Goal: Complete application form

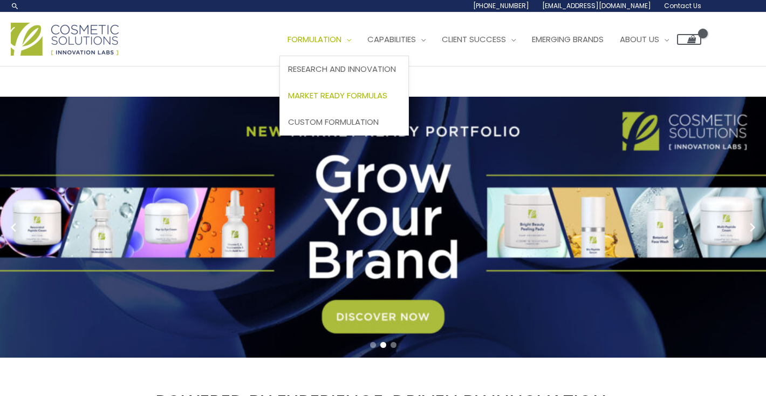
click at [364, 94] on span "Market Ready Formulas" at bounding box center [337, 95] width 99 height 11
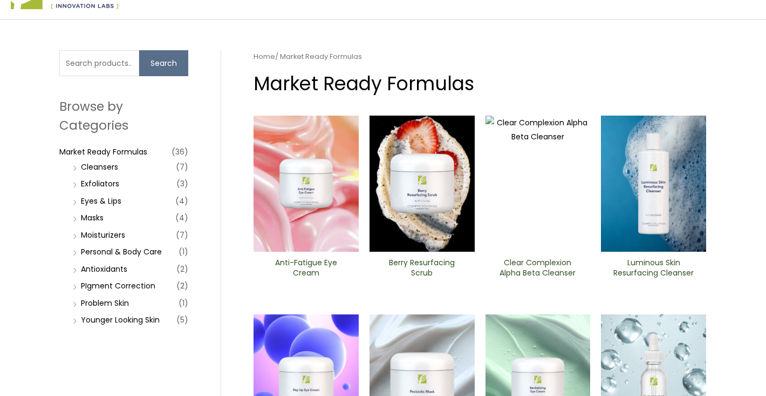
scroll to position [80, 0]
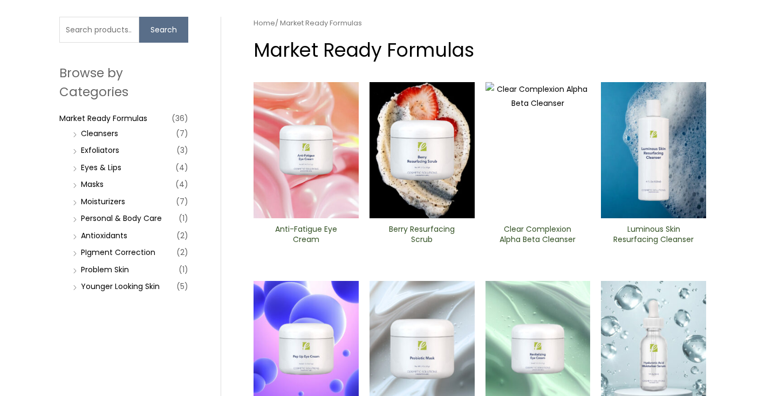
click at [305, 136] on img at bounding box center [306, 150] width 105 height 136
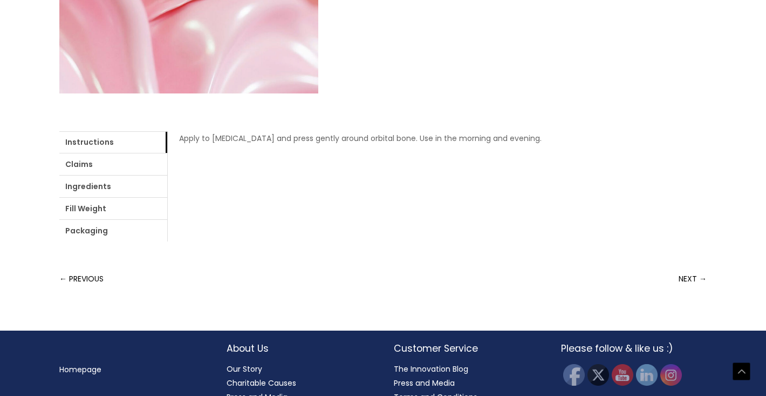
scroll to position [382, 0]
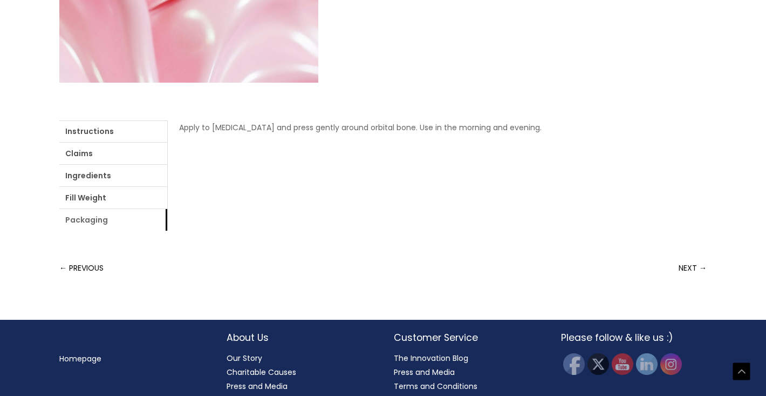
click at [137, 222] on link "Packaging" at bounding box center [113, 220] width 108 height 22
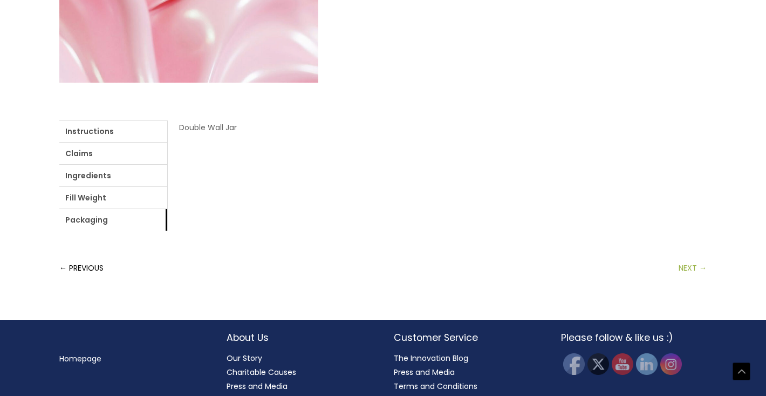
click at [688, 268] on link "NEXT →" at bounding box center [693, 268] width 28 height 22
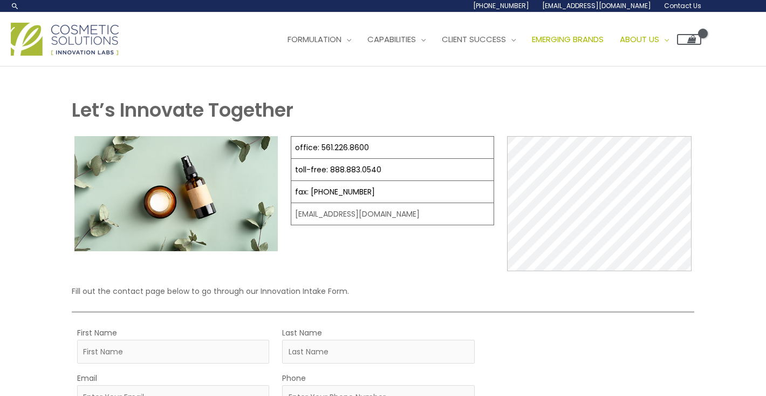
click at [604, 35] on span "Emerging Brands" at bounding box center [568, 38] width 72 height 11
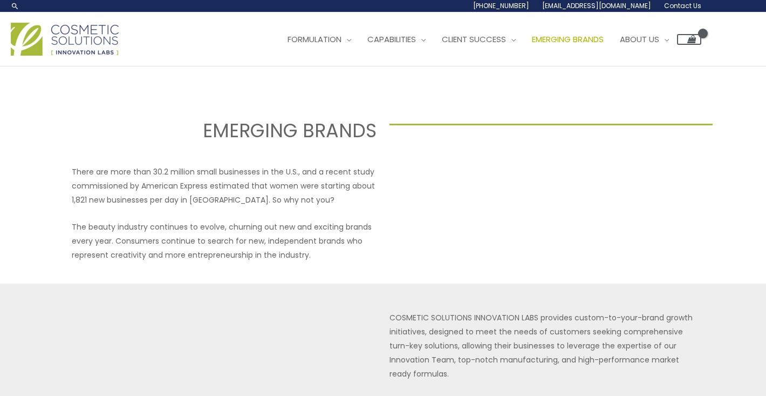
select select
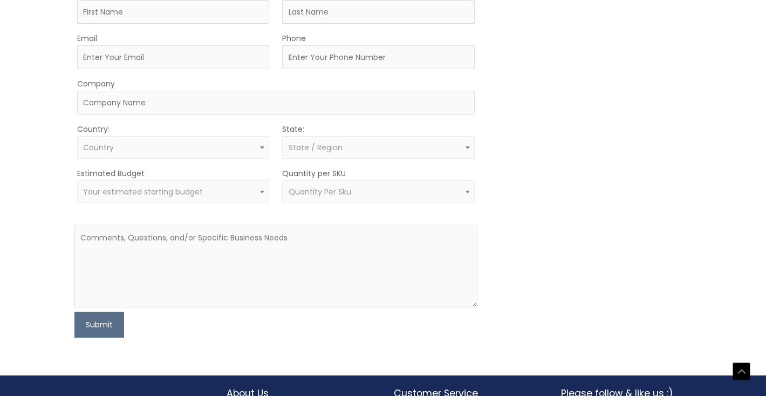
scroll to position [675, 0]
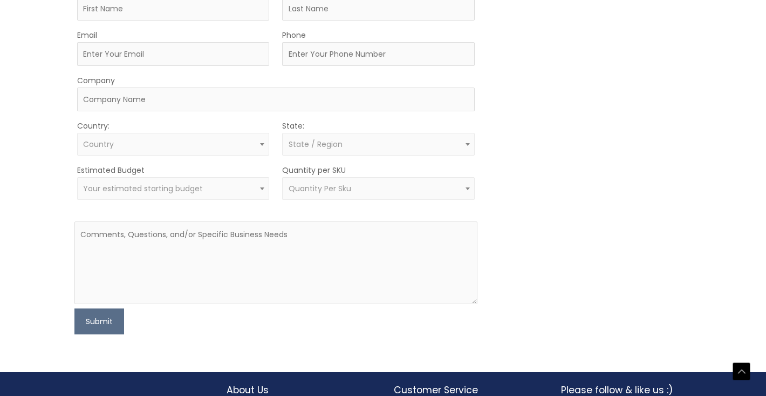
click at [419, 189] on span "Quantity Per Sku" at bounding box center [379, 189] width 180 height 10
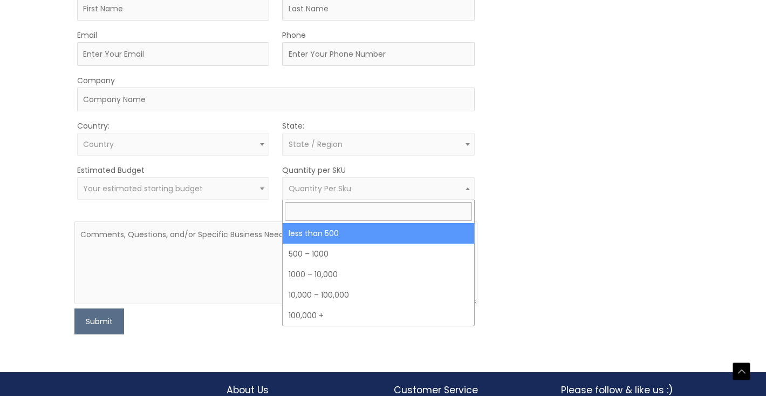
click at [520, 191] on div "MOQ TRIGGER STEP 2 TRIGGER" at bounding box center [591, 158] width 201 height 351
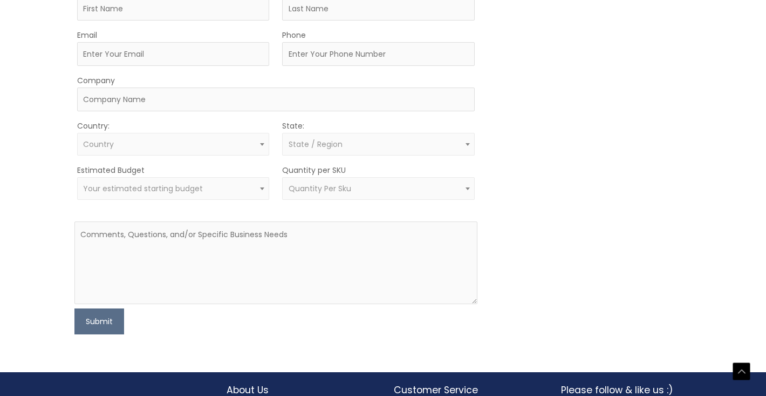
click at [242, 196] on span "Your estimated starting budget" at bounding box center [173, 188] width 192 height 23
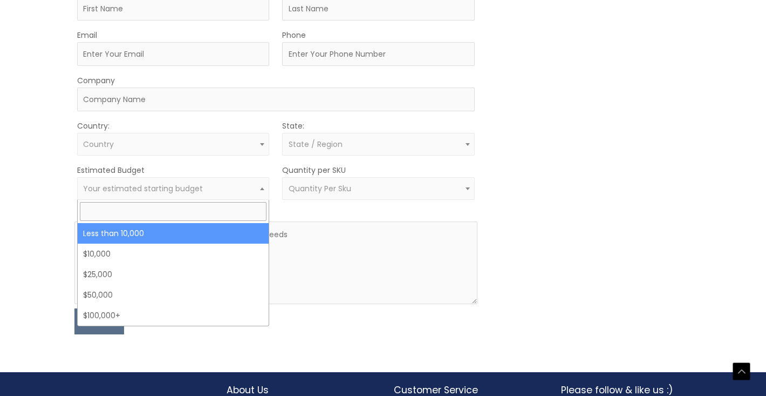
click at [520, 198] on div "MOQ TRIGGER STEP 2 TRIGGER" at bounding box center [591, 158] width 201 height 351
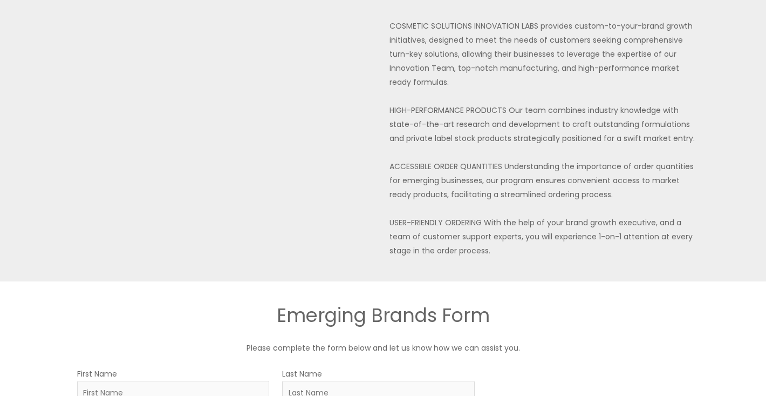
scroll to position [0, 0]
